Goal: Task Accomplishment & Management: Complete application form

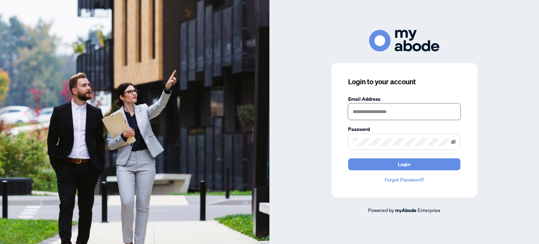
type input "**********"
click at [455, 140] on icon "eye-invisible" at bounding box center [453, 141] width 5 height 5
click at [455, 140] on icon "eye" at bounding box center [453, 141] width 5 height 5
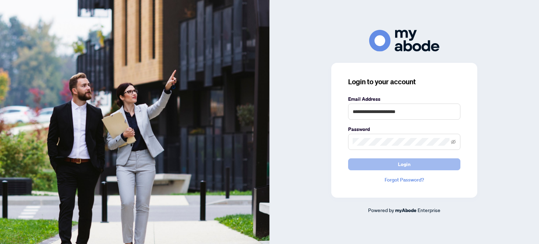
click at [406, 164] on span "Login" at bounding box center [404, 164] width 13 height 11
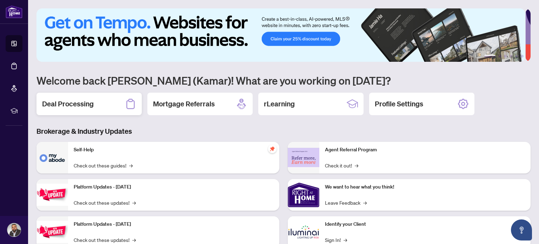
click at [114, 99] on div "Deal Processing" at bounding box center [89, 104] width 105 height 22
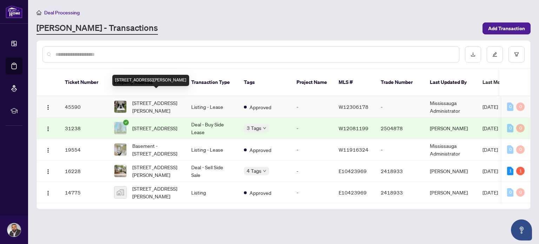
click at [151, 101] on span "[STREET_ADDRESS][PERSON_NAME]" at bounding box center [156, 106] width 48 height 15
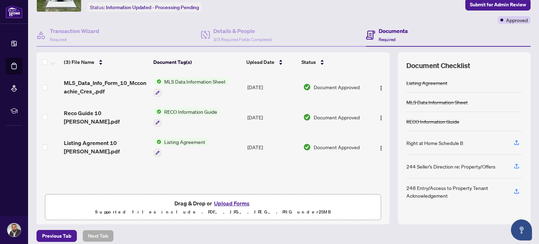
scroll to position [49, 0]
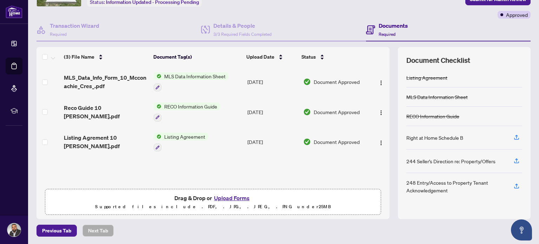
click at [229, 198] on button "Upload Forms" at bounding box center [232, 197] width 40 height 9
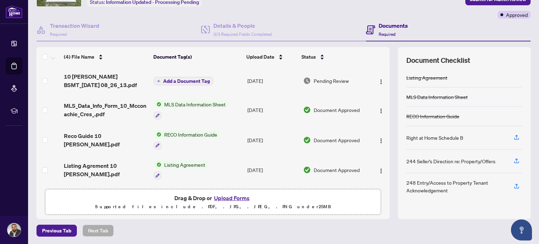
click at [175, 79] on span "Add a Document Tag" at bounding box center [186, 81] width 47 height 5
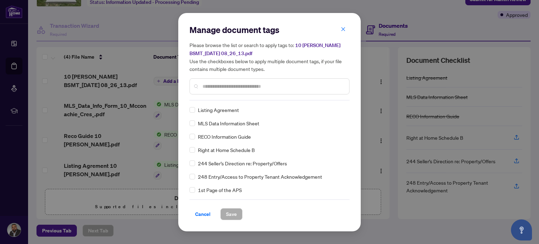
click at [216, 83] on input "text" at bounding box center [273, 87] width 141 height 8
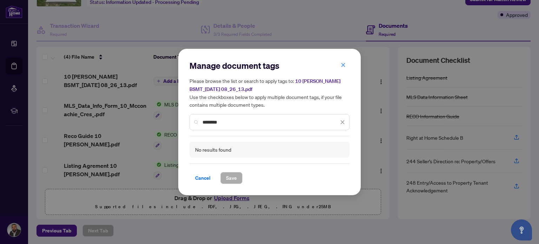
click at [243, 123] on input "********" at bounding box center [271, 122] width 136 height 8
type input "********"
click at [206, 181] on span "Cancel" at bounding box center [202, 177] width 15 height 11
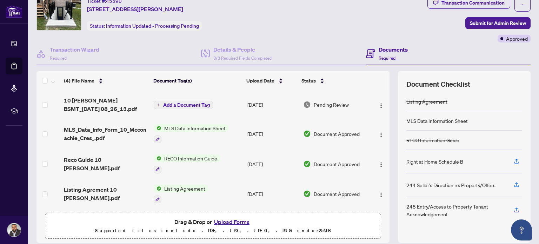
scroll to position [0, 0]
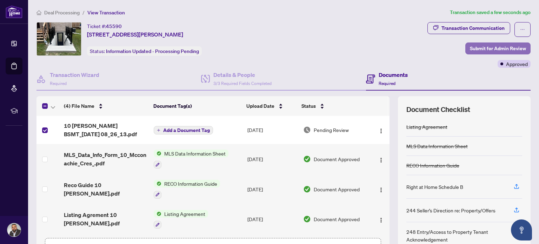
click at [501, 47] on span "Submit for Admin Review" at bounding box center [498, 48] width 56 height 11
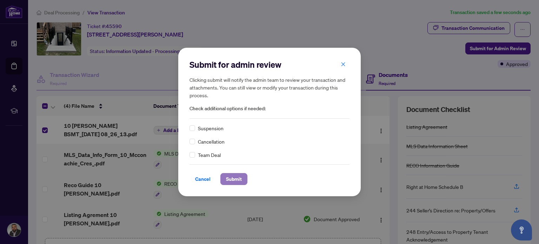
click at [226, 178] on span "Submit" at bounding box center [234, 178] width 16 height 11
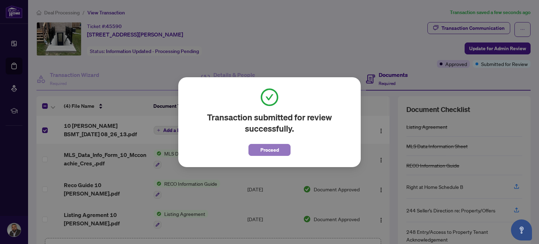
click at [277, 150] on span "Proceed" at bounding box center [270, 149] width 19 height 11
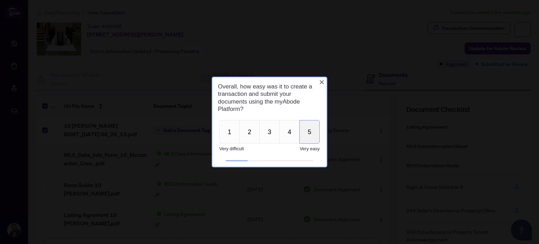
click at [307, 129] on button "5" at bounding box center [310, 132] width 20 height 24
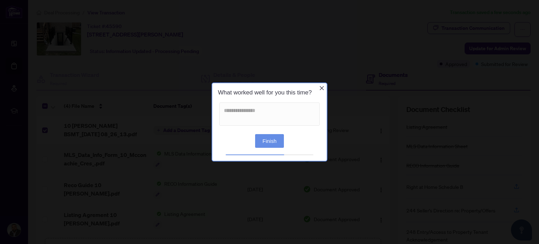
click at [270, 138] on button "Finish" at bounding box center [269, 141] width 29 height 14
